Goal: Transaction & Acquisition: Purchase product/service

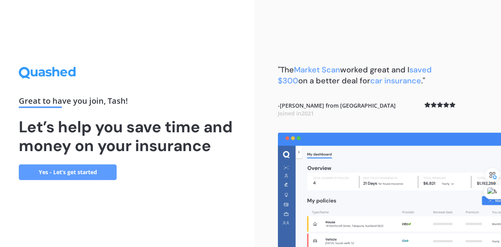
click at [78, 175] on link "Yes - Let’s get started" at bounding box center [68, 172] width 98 height 16
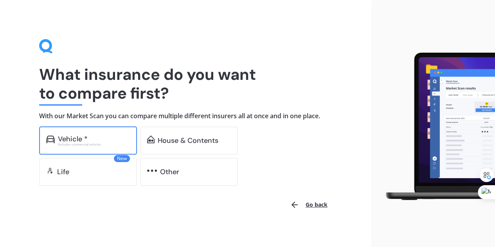
click at [104, 135] on div "Vehicle *" at bounding box center [94, 139] width 72 height 8
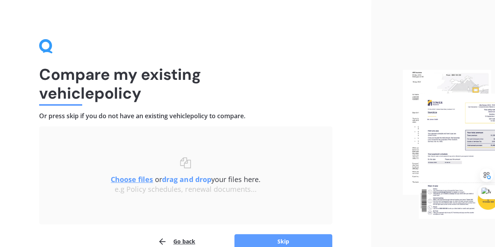
scroll to position [41, 0]
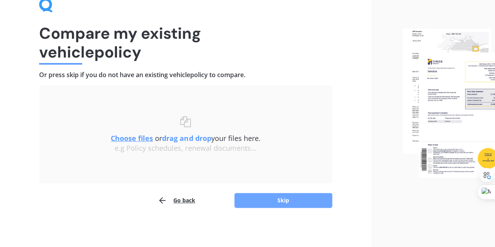
click at [286, 196] on button "Skip" at bounding box center [283, 200] width 98 height 15
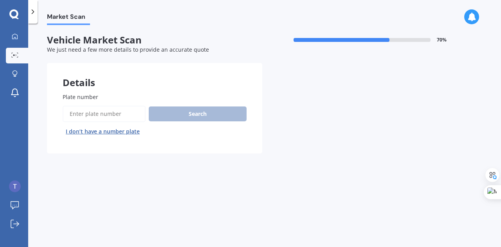
click at [108, 131] on button "I don’t have a number plate" at bounding box center [103, 131] width 80 height 13
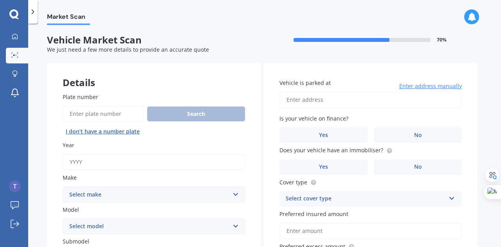
click at [193, 164] on input "Year" at bounding box center [154, 162] width 182 height 16
type input "2013"
click at [155, 193] on select "Select make AC ALFA ROMEO ASTON [PERSON_NAME] AUDI AUSTIN BEDFORD Bentley BMW B…" at bounding box center [154, 195] width 182 height 16
select select "TOYOTA"
click at [63, 187] on select "Select make AC ALFA ROMEO ASTON [PERSON_NAME] AUDI AUSTIN BEDFORD Bentley BMW B…" at bounding box center [154, 195] width 182 height 16
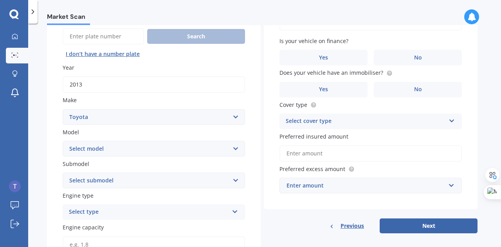
scroll to position [82, 0]
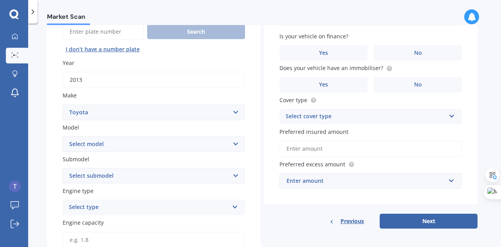
click at [104, 144] on select "Select model 4 Runner 86 [PERSON_NAME] Alphard Altezza Aqua Aristo Aurion Auris…" at bounding box center [154, 144] width 182 height 16
drag, startPoint x: 104, startPoint y: 144, endPoint x: 99, endPoint y: 144, distance: 4.7
click at [99, 144] on select "Select model 4 Runner 86 [PERSON_NAME] Alphard Altezza Aqua Aristo Aurion Auris…" at bounding box center [154, 144] width 182 height 16
select select "COROLLA"
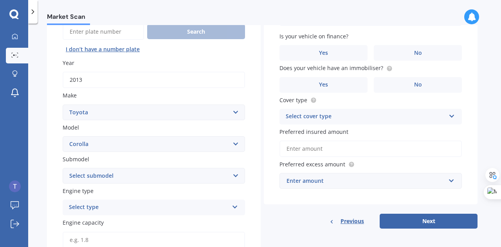
click at [63, 137] on select "Select model 4 Runner 86 [PERSON_NAME] Alphard Altezza Aqua Aristo Aurion Auris…" at bounding box center [154, 144] width 182 height 16
click at [102, 176] on select "Select submodel (All other) Axio Diesel [PERSON_NAME] 2WD [PERSON_NAME] 4WD FXG…" at bounding box center [154, 176] width 182 height 16
select select "(ALL OTHER)"
click at [63, 168] on select "Select submodel (All other) Axio Diesel [PERSON_NAME] 2WD [PERSON_NAME] 4WD FXG…" at bounding box center [154, 176] width 182 height 16
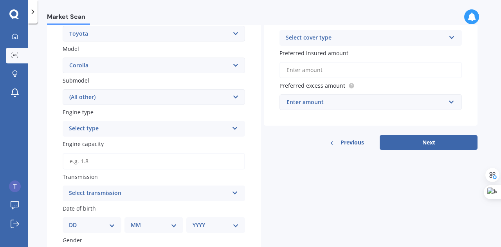
scroll to position [191, 0]
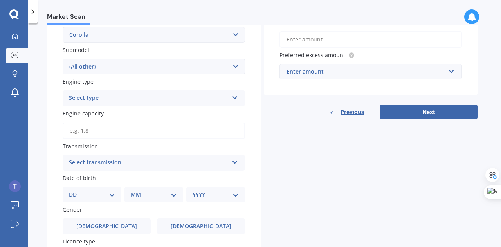
click at [101, 104] on div "Select type Petrol Diesel EV Hybrid" at bounding box center [154, 98] width 182 height 16
click at [96, 113] on div "Petrol" at bounding box center [154, 113] width 182 height 14
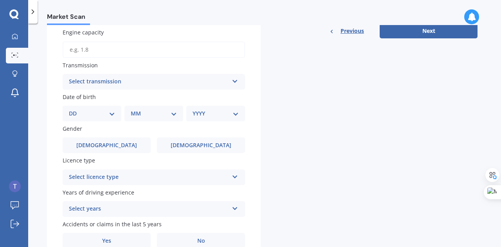
scroll to position [278, 0]
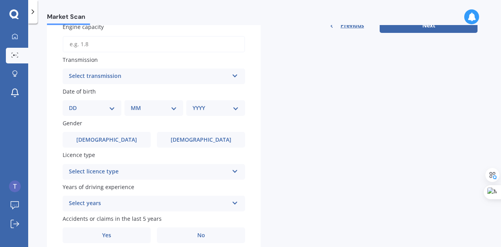
click at [120, 76] on div "Select transmission" at bounding box center [149, 76] width 160 height 9
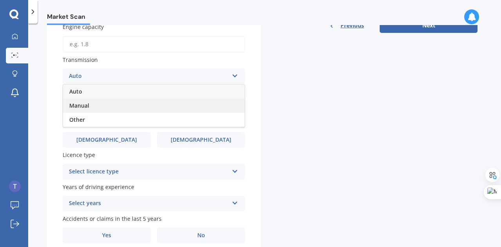
click at [88, 107] on span "Manual" at bounding box center [79, 105] width 20 height 7
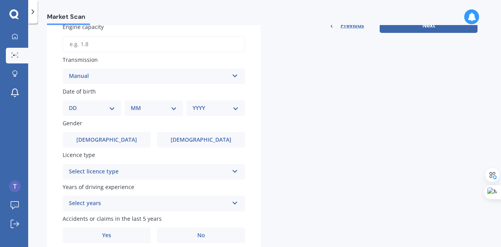
click at [110, 106] on select "DD 01 02 03 04 05 06 07 08 09 10 11 12 13 14 15 16 17 18 19 20 21 22 23 24 25 2…" at bounding box center [92, 108] width 46 height 9
select select "13"
click at [75, 105] on select "DD 01 02 03 04 05 06 07 08 09 10 11 12 13 14 15 16 17 18 19 20 21 22 23 24 25 2…" at bounding box center [92, 108] width 46 height 9
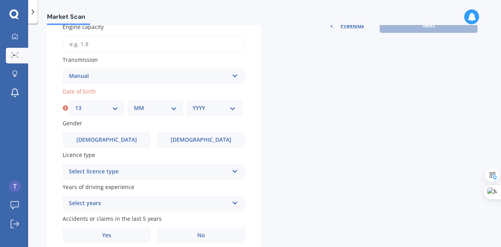
click at [140, 104] on div "MM 01 02 03 04 05 06 07 08 09 10 11 12" at bounding box center [156, 108] width 56 height 16
click at [140, 110] on select "MM 01 02 03 04 05 06 07 08 09 10 11 12" at bounding box center [155, 108] width 43 height 9
select select "09"
click at [134, 105] on select "MM 01 02 03 04 05 06 07 08 09 10 11 12" at bounding box center [155, 108] width 43 height 9
click at [200, 112] on select "YYYY 2025 2024 2023 2022 2021 2020 2019 2018 2017 2016 2015 2014 2013 2012 2011…" at bounding box center [214, 108] width 43 height 9
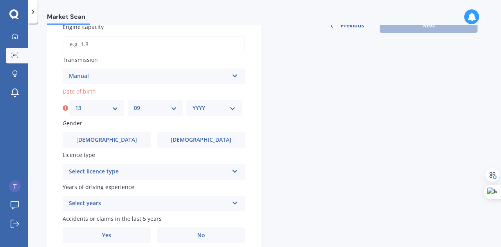
select select "1986"
click at [193, 105] on select "YYYY 2025 2024 2023 2022 2021 2020 2019 2018 2017 2016 2015 2014 2013 2012 2011…" at bounding box center [214, 108] width 43 height 9
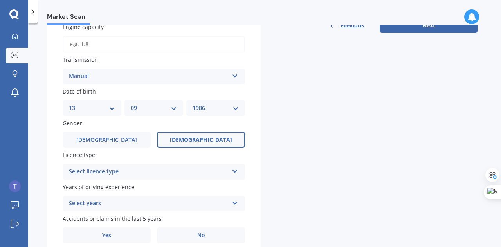
click at [182, 142] on label "[DEMOGRAPHIC_DATA]" at bounding box center [201, 140] width 88 height 16
click at [0, 0] on input "[DEMOGRAPHIC_DATA]" at bounding box center [0, 0] width 0 height 0
click at [139, 175] on div "Select licence type" at bounding box center [149, 171] width 160 height 9
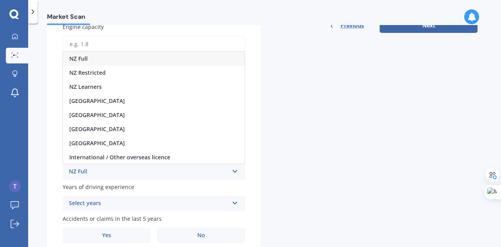
click at [104, 58] on div "NZ Full" at bounding box center [154, 59] width 182 height 14
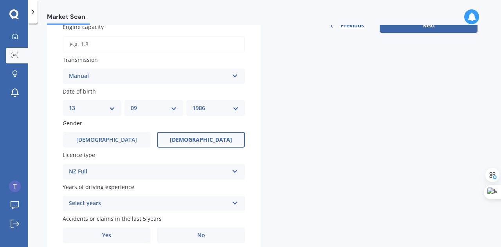
scroll to position [311, 0]
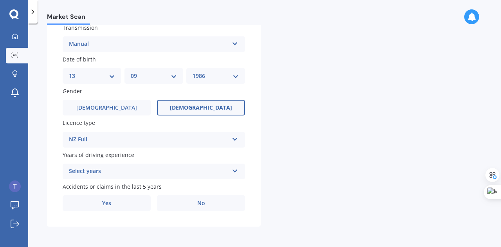
click at [130, 168] on div "Select years" at bounding box center [149, 171] width 160 height 9
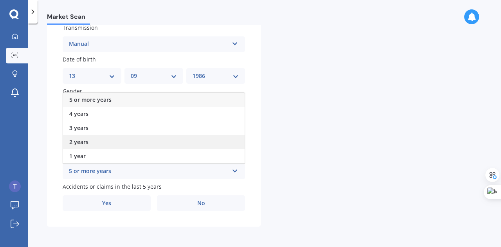
click at [109, 140] on div "2 years" at bounding box center [154, 142] width 182 height 14
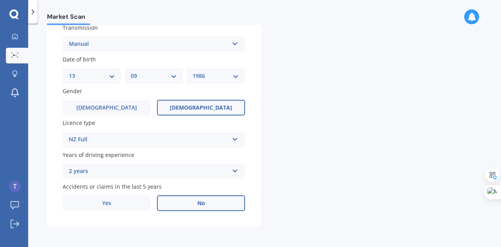
click at [191, 200] on label "No" at bounding box center [201, 203] width 88 height 16
click at [0, 0] on input "No" at bounding box center [0, 0] width 0 height 0
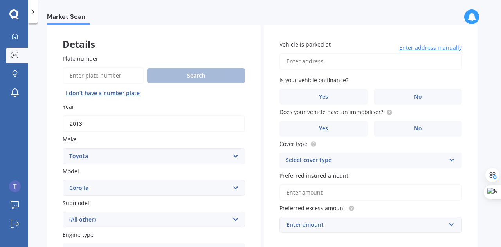
scroll to position [42, 0]
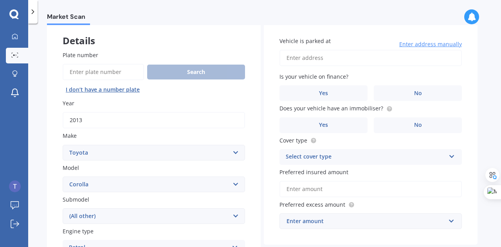
click at [340, 60] on input "Vehicle is parked at" at bounding box center [370, 58] width 182 height 16
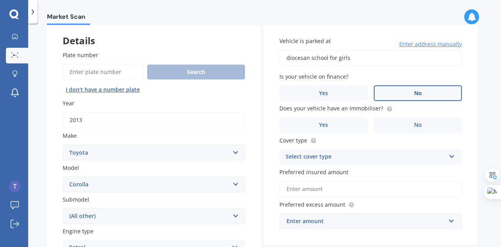
type input "diocesan school for girls"
click at [394, 95] on label "No" at bounding box center [418, 93] width 88 height 16
click at [0, 0] on input "No" at bounding box center [0, 0] width 0 height 0
click at [408, 122] on label "No" at bounding box center [418, 125] width 88 height 16
click at [0, 0] on input "No" at bounding box center [0, 0] width 0 height 0
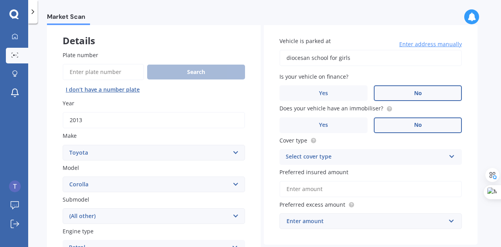
click at [364, 154] on div "Select cover type" at bounding box center [366, 156] width 160 height 9
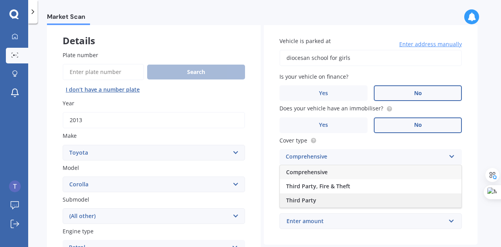
click at [319, 198] on div "Third Party" at bounding box center [371, 200] width 182 height 14
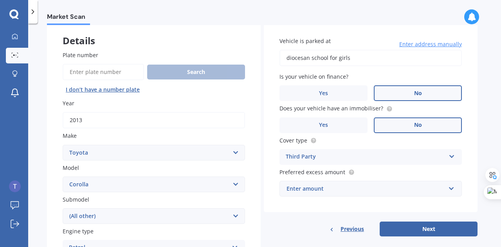
click at [314, 191] on div "Enter amount" at bounding box center [365, 188] width 159 height 9
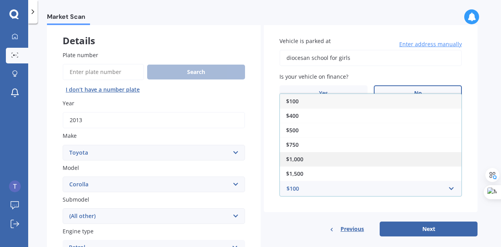
click at [310, 152] on div "$1,000" at bounding box center [371, 159] width 182 height 14
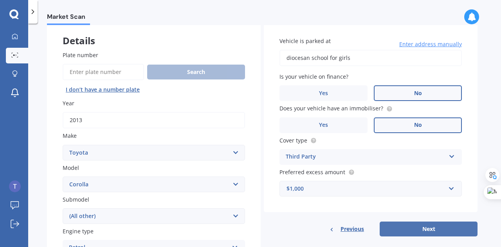
click at [403, 230] on button "Next" at bounding box center [429, 228] width 98 height 15
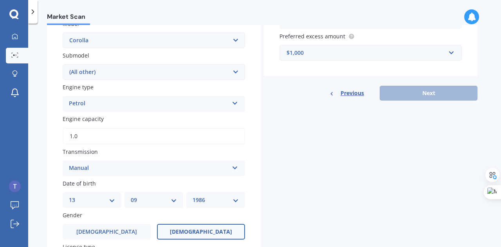
type input "1.0"
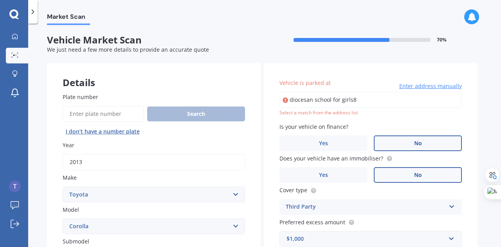
scroll to position [3, 0]
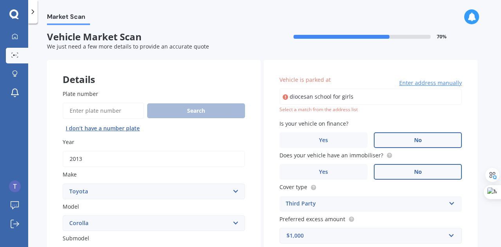
drag, startPoint x: 394, startPoint y: 95, endPoint x: 175, endPoint y: 83, distance: 219.8
type input "[PERSON_NAME][STREET_ADDRESS]"
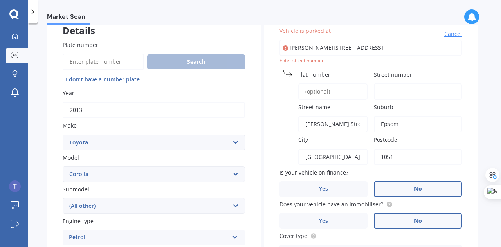
scroll to position [46, 0]
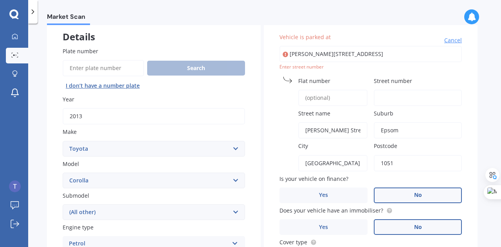
click at [398, 97] on input "Street number" at bounding box center [418, 98] width 88 height 16
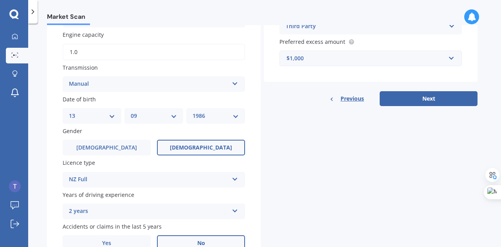
scroll to position [272, 0]
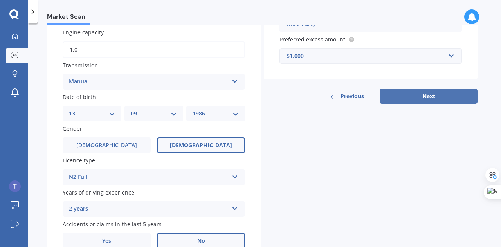
type input "31"
click at [415, 92] on button "Next" at bounding box center [429, 96] width 98 height 15
select select "13"
select select "09"
select select "1986"
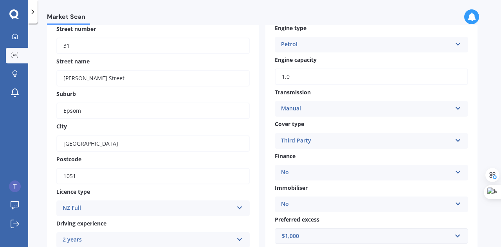
scroll to position [320, 0]
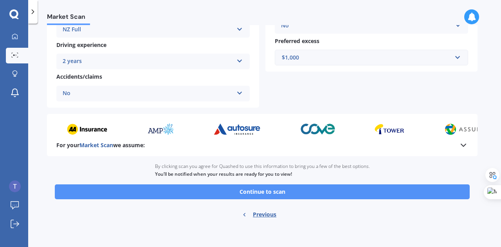
click at [288, 192] on button "Continue to scan" at bounding box center [262, 191] width 415 height 15
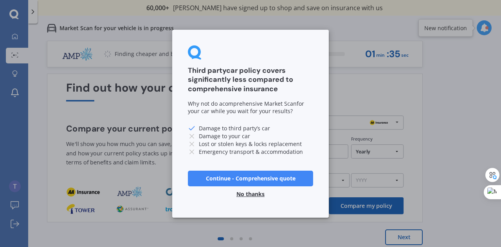
click at [242, 194] on button "No thanks" at bounding box center [251, 194] width 38 height 16
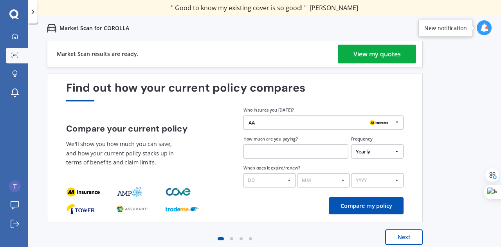
click at [384, 51] on div "View my quotes" at bounding box center [376, 54] width 47 height 19
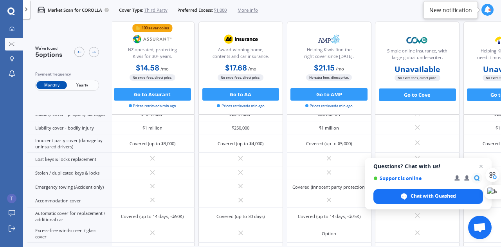
scroll to position [66, 2]
